Goal: Task Accomplishment & Management: Use online tool/utility

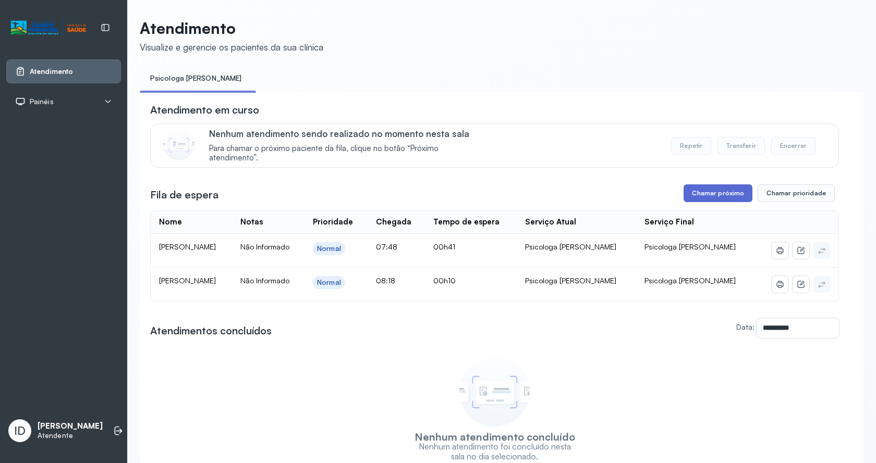
click at [718, 194] on button "Chamar próximo" at bounding box center [717, 194] width 69 height 18
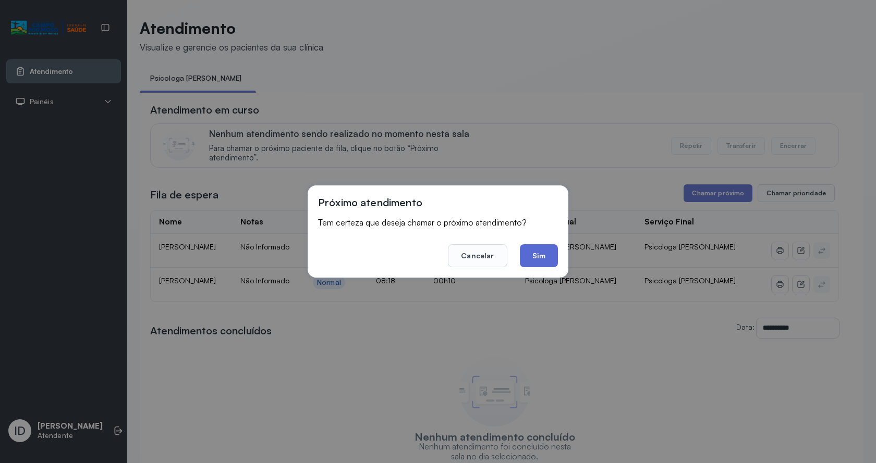
click at [536, 258] on button "Sim" at bounding box center [539, 255] width 38 height 23
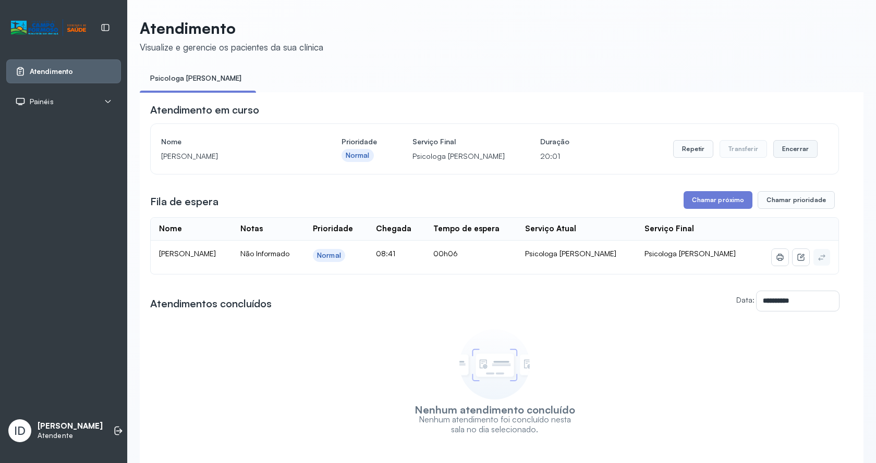
click at [780, 148] on button "Encerrar" at bounding box center [795, 149] width 44 height 18
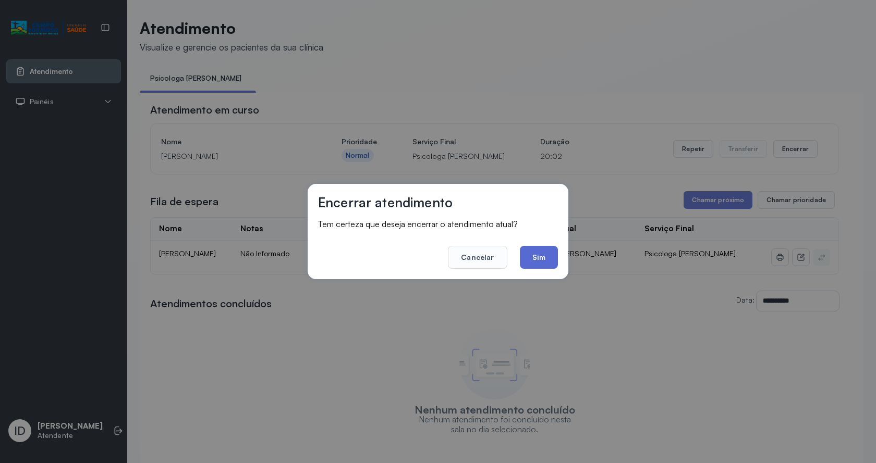
click at [551, 255] on button "Sim" at bounding box center [539, 257] width 38 height 23
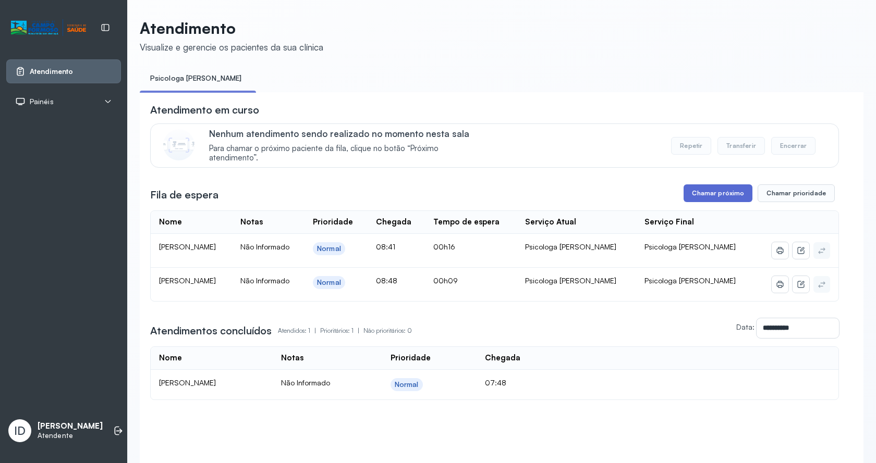
click at [696, 198] on button "Chamar próximo" at bounding box center [717, 194] width 69 height 18
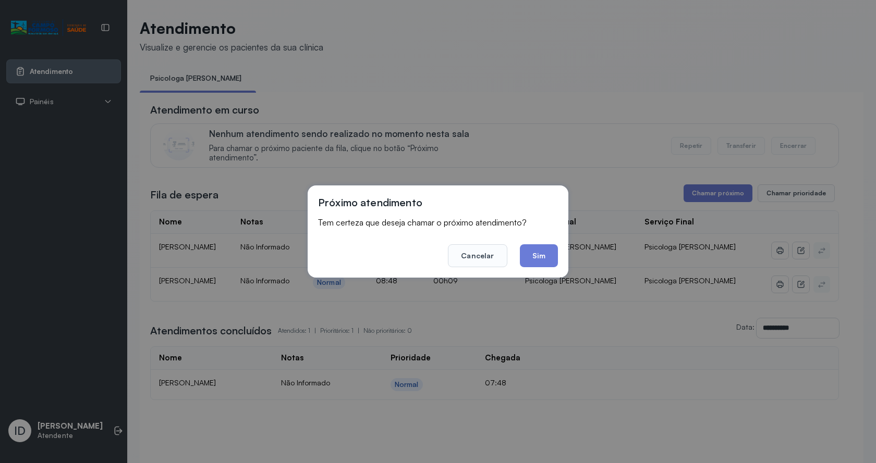
click at [535, 254] on button "Sim" at bounding box center [539, 255] width 38 height 23
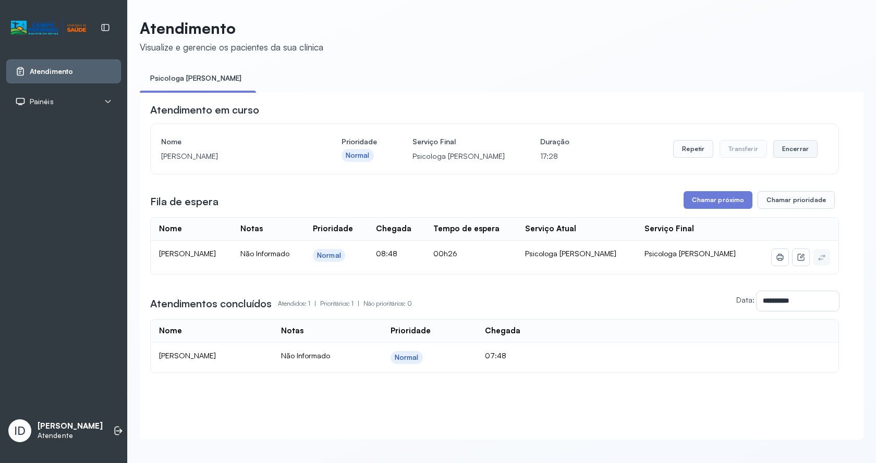
click at [781, 149] on button "Encerrar" at bounding box center [795, 149] width 44 height 18
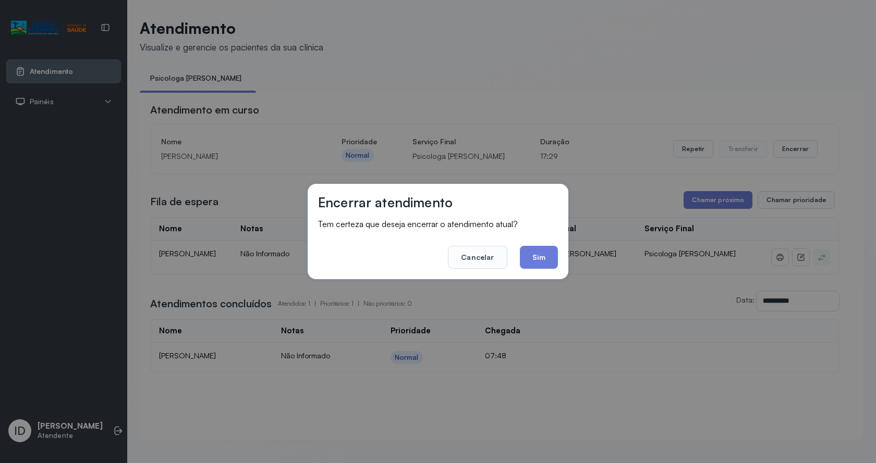
drag, startPoint x: 538, startPoint y: 249, endPoint x: 543, endPoint y: 238, distance: 12.6
click at [541, 244] on footer "Cancelar Sim" at bounding box center [438, 250] width 240 height 38
click at [532, 253] on button "Sim" at bounding box center [539, 257] width 38 height 23
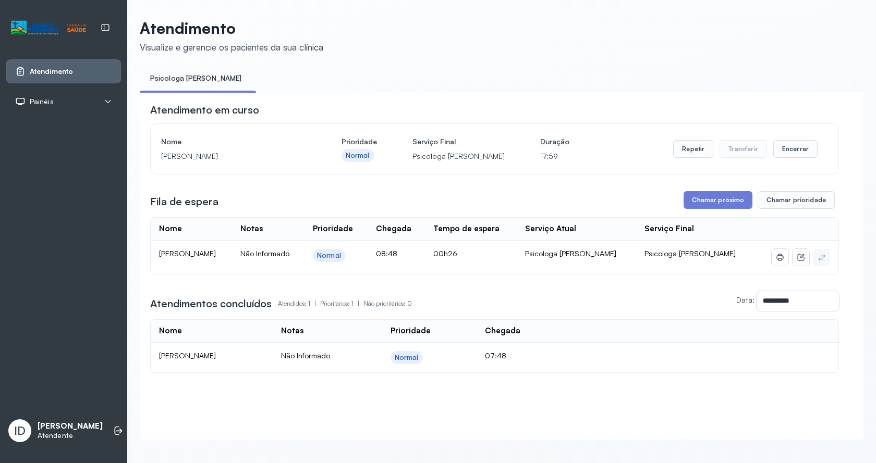
drag, startPoint x: 788, startPoint y: 156, endPoint x: 722, endPoint y: 174, distance: 68.2
click at [787, 156] on button "Encerrar" at bounding box center [795, 149] width 44 height 18
click at [786, 150] on button "Encerrar" at bounding box center [795, 149] width 44 height 18
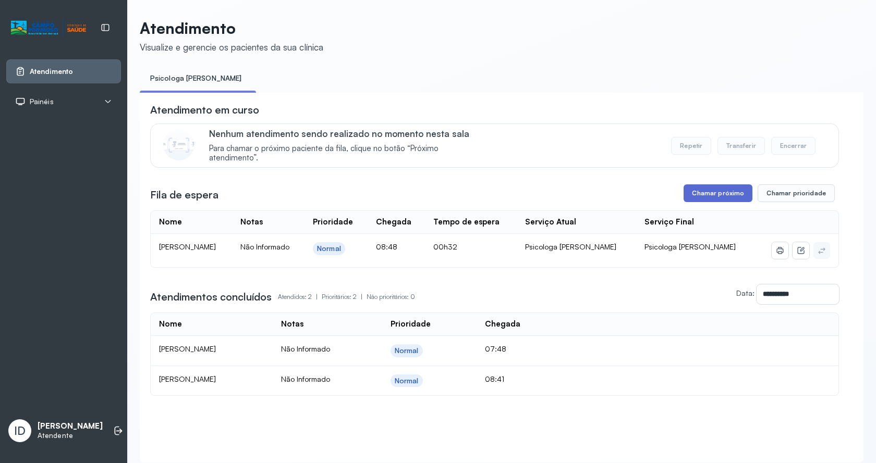
click at [726, 192] on button "Chamar próximo" at bounding box center [717, 194] width 69 height 18
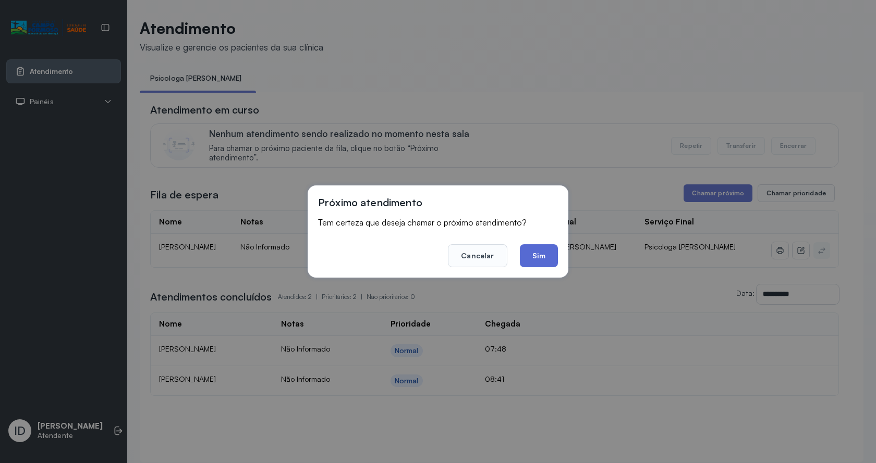
click at [537, 252] on button "Sim" at bounding box center [539, 255] width 38 height 23
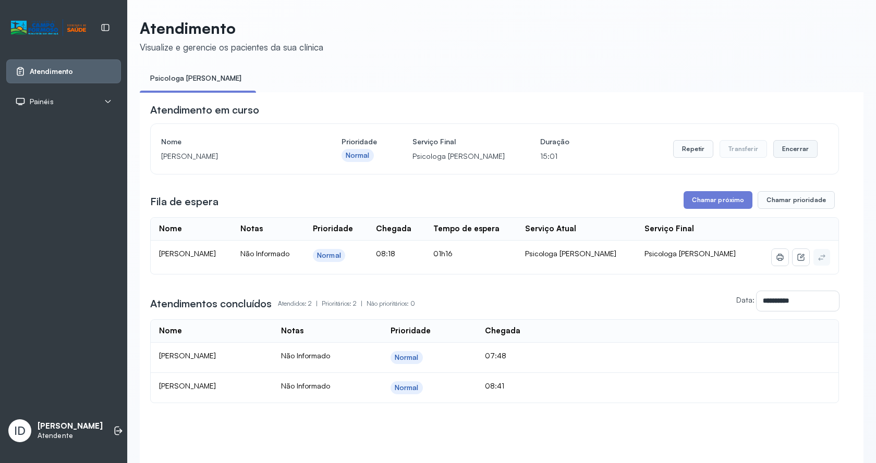
click at [793, 145] on button "Encerrar" at bounding box center [795, 149] width 44 height 18
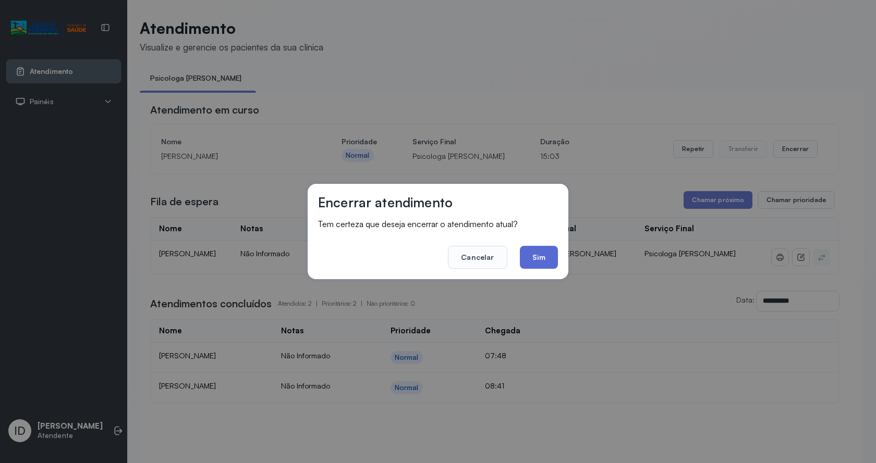
click at [545, 254] on button "Sim" at bounding box center [539, 257] width 38 height 23
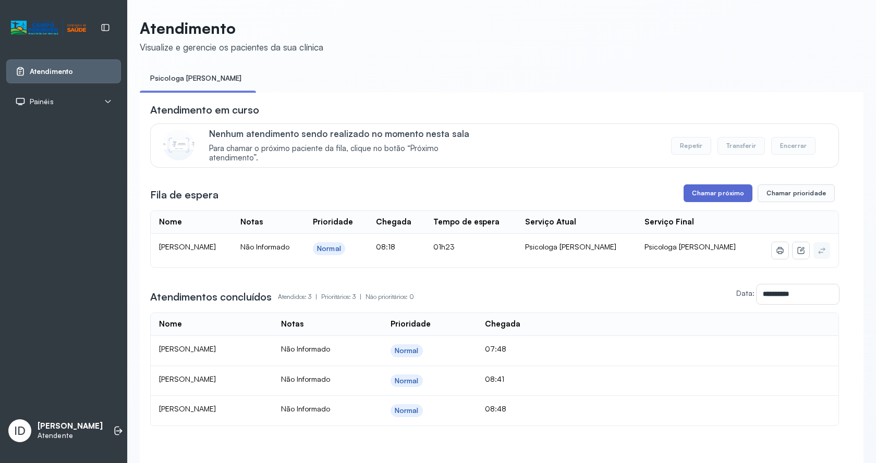
click at [714, 194] on button "Chamar próximo" at bounding box center [717, 194] width 69 height 18
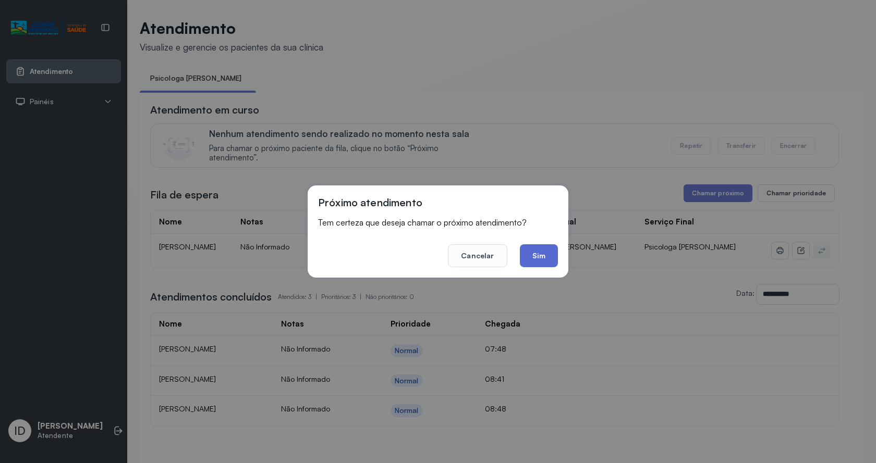
click at [546, 255] on button "Sim" at bounding box center [539, 255] width 38 height 23
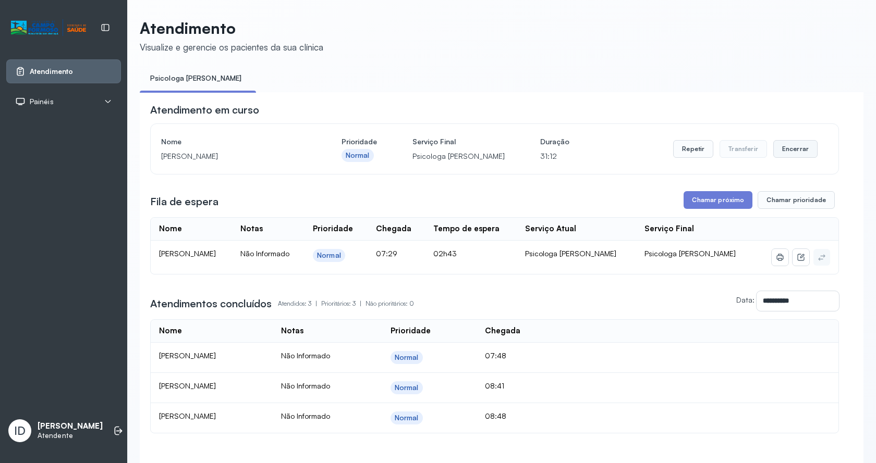
click at [790, 152] on button "Encerrar" at bounding box center [795, 149] width 44 height 18
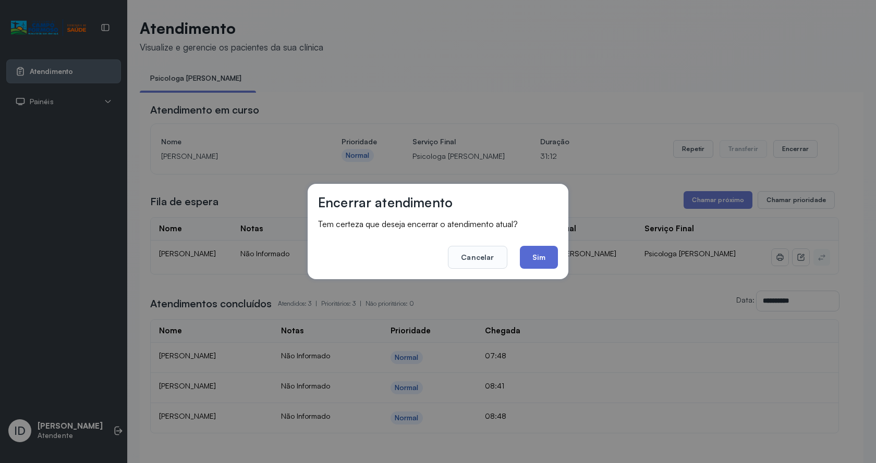
click at [548, 250] on button "Sim" at bounding box center [539, 257] width 38 height 23
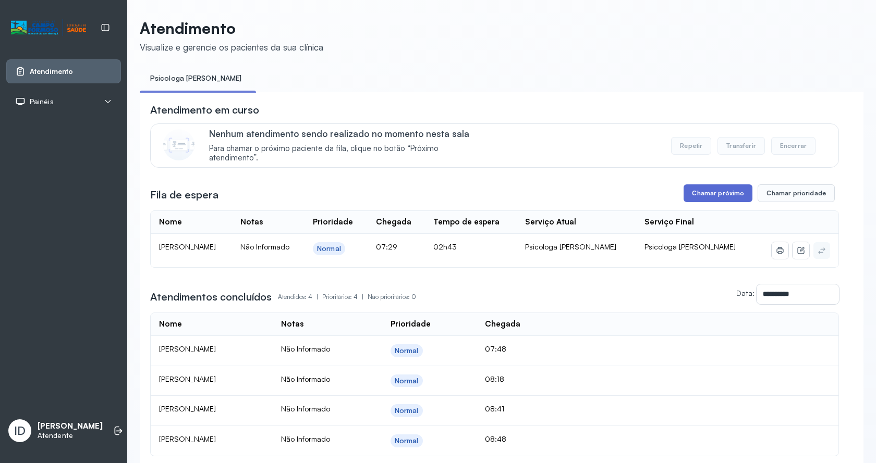
click at [702, 189] on button "Chamar próximo" at bounding box center [717, 194] width 69 height 18
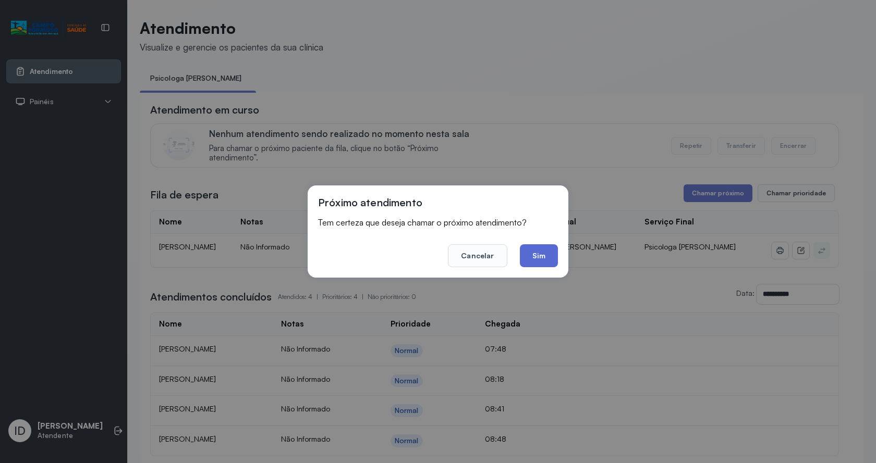
click at [546, 256] on button "Sim" at bounding box center [539, 255] width 38 height 23
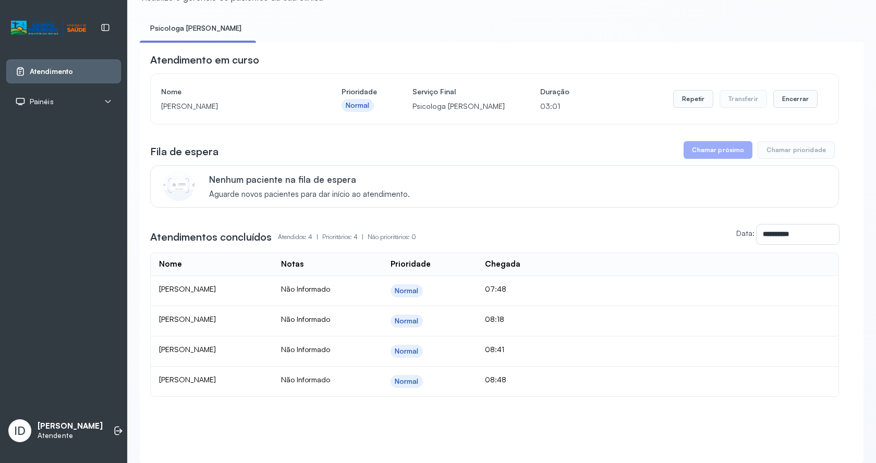
scroll to position [91, 0]
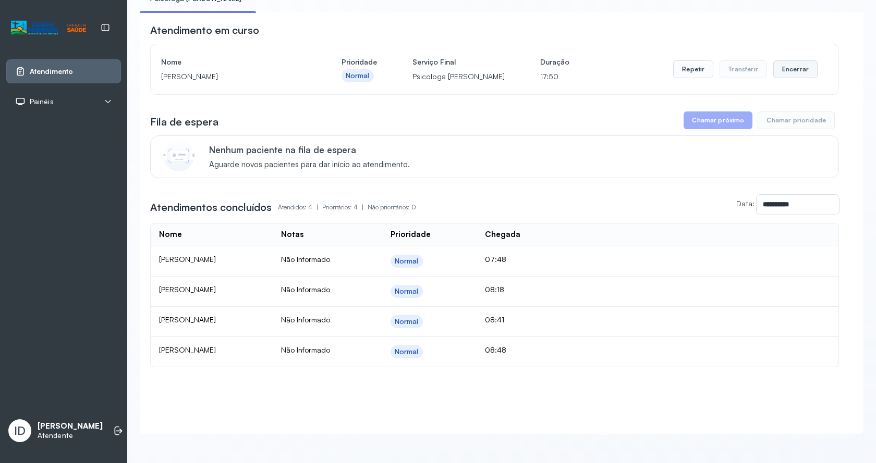
click at [800, 60] on button "Encerrar" at bounding box center [795, 69] width 44 height 18
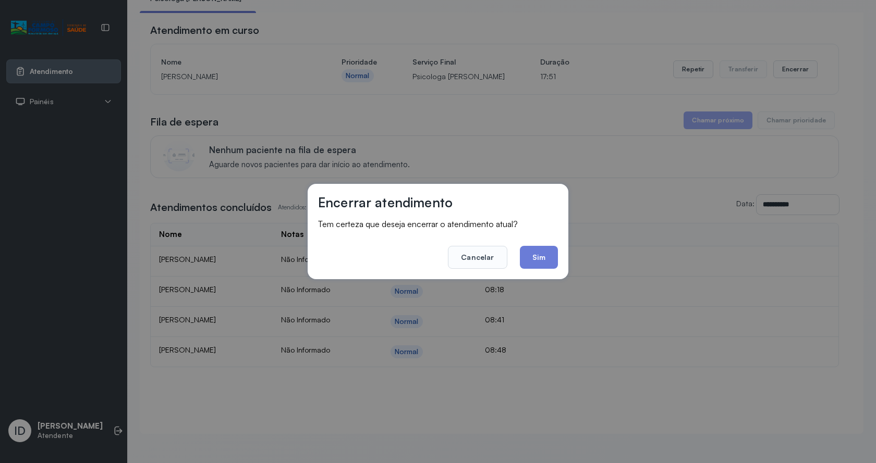
drag, startPoint x: 534, startPoint y: 272, endPoint x: 558, endPoint y: 247, distance: 35.0
click at [541, 267] on div "Encerrar atendimento Tem certeza que deseja encerrar o atendimento atual? Cance…" at bounding box center [438, 231] width 261 height 95
click at [558, 247] on div "Encerrar atendimento Tem certeza que deseja encerrar o atendimento atual? Cance…" at bounding box center [438, 231] width 261 height 95
click at [550, 254] on button "Sim" at bounding box center [539, 257] width 38 height 23
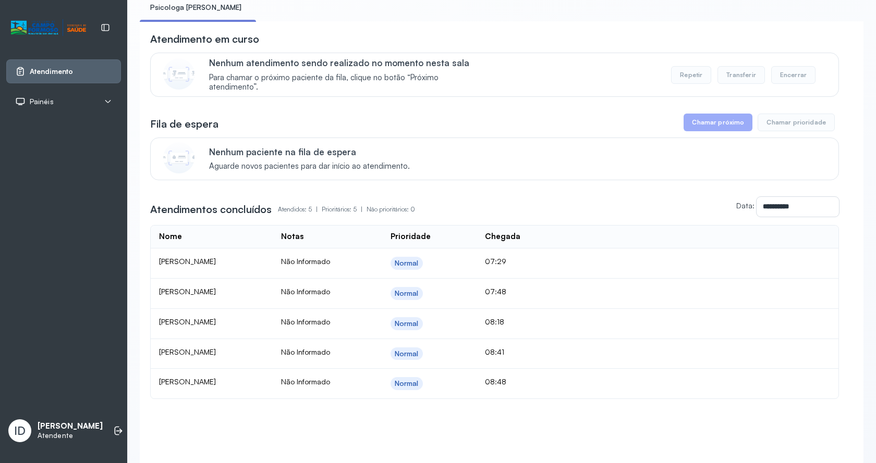
scroll to position [114, 0]
